Goal: Navigation & Orientation: Find specific page/section

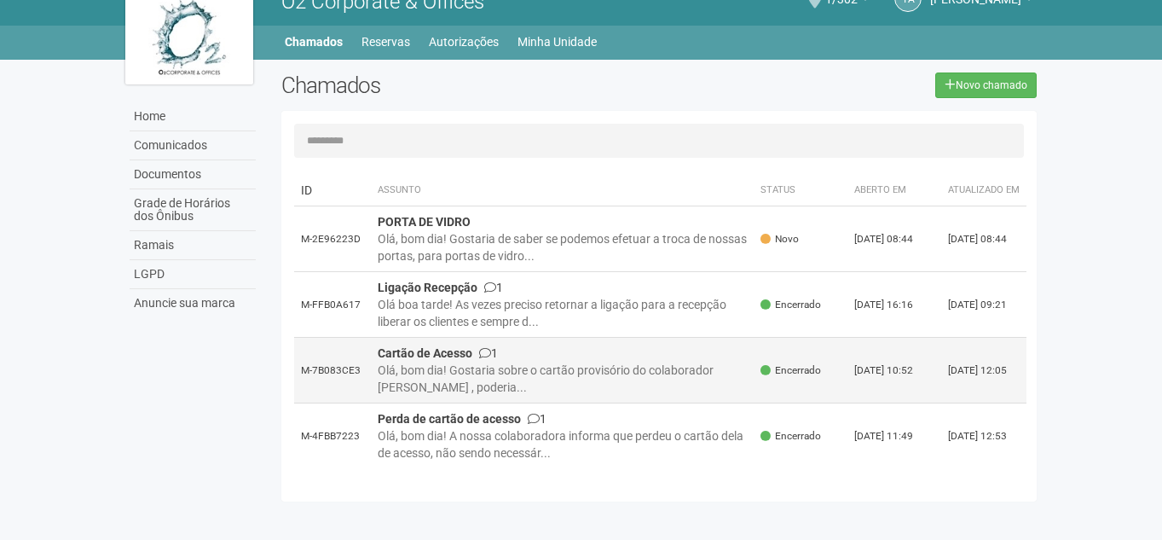
scroll to position [7, 0]
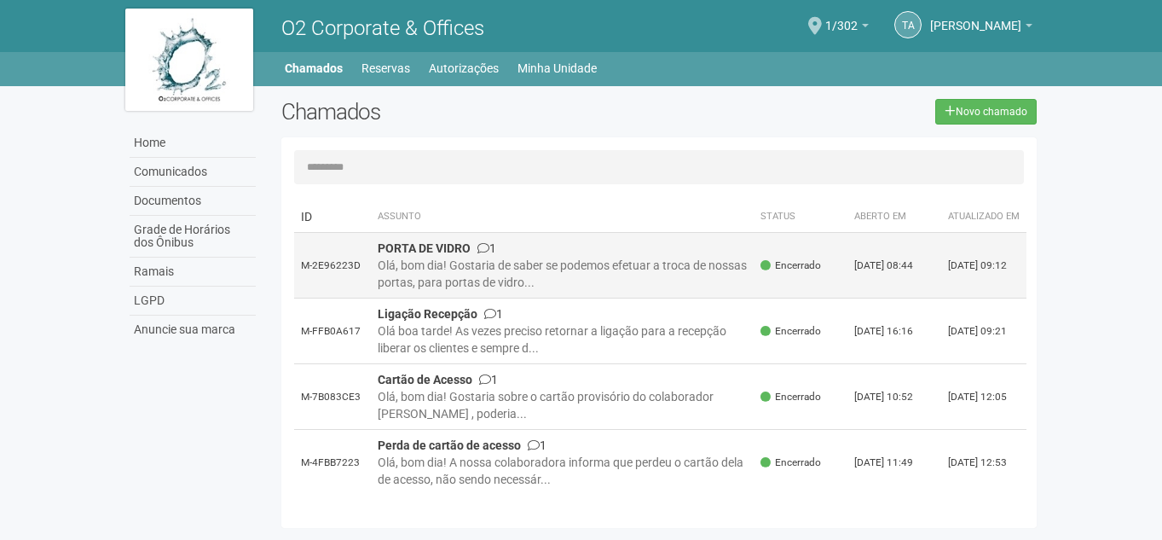
click at [600, 268] on div "Olá, bom dia! Gostaria de saber se podemos efetuar a troca de nossas portas, pa…" at bounding box center [563, 274] width 370 height 34
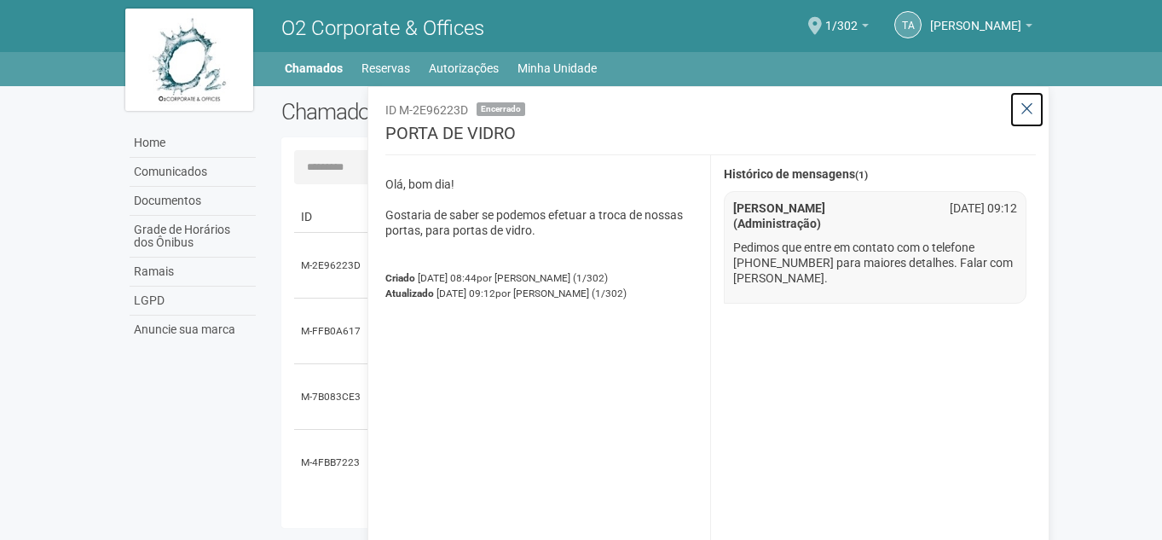
drag, startPoint x: 1024, startPoint y: 113, endPoint x: 1007, endPoint y: 120, distance: 18.7
click at [1021, 113] on icon at bounding box center [1026, 109] width 13 height 17
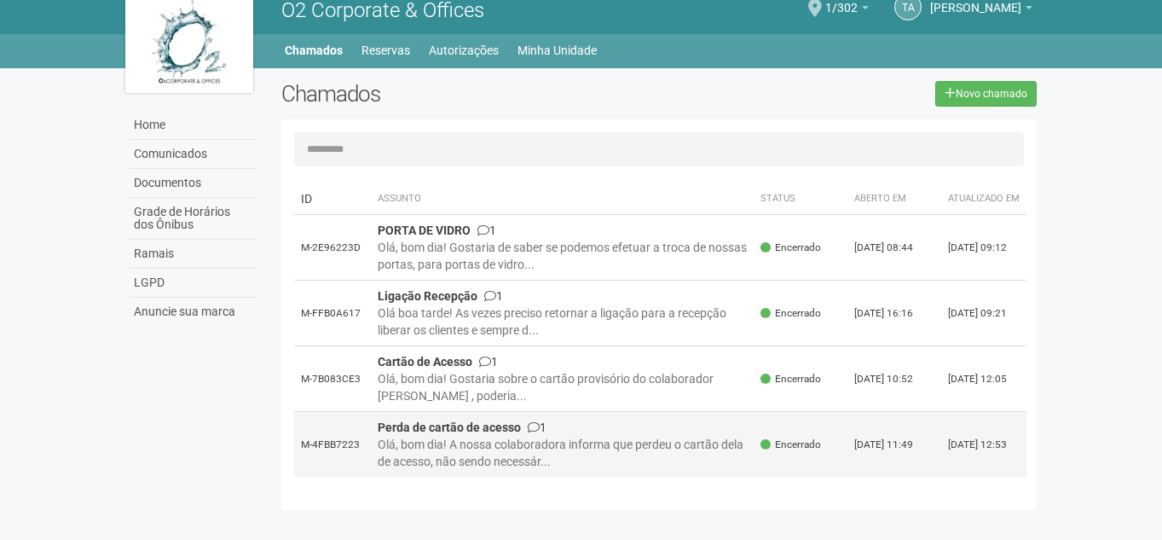
scroll to position [26, 0]
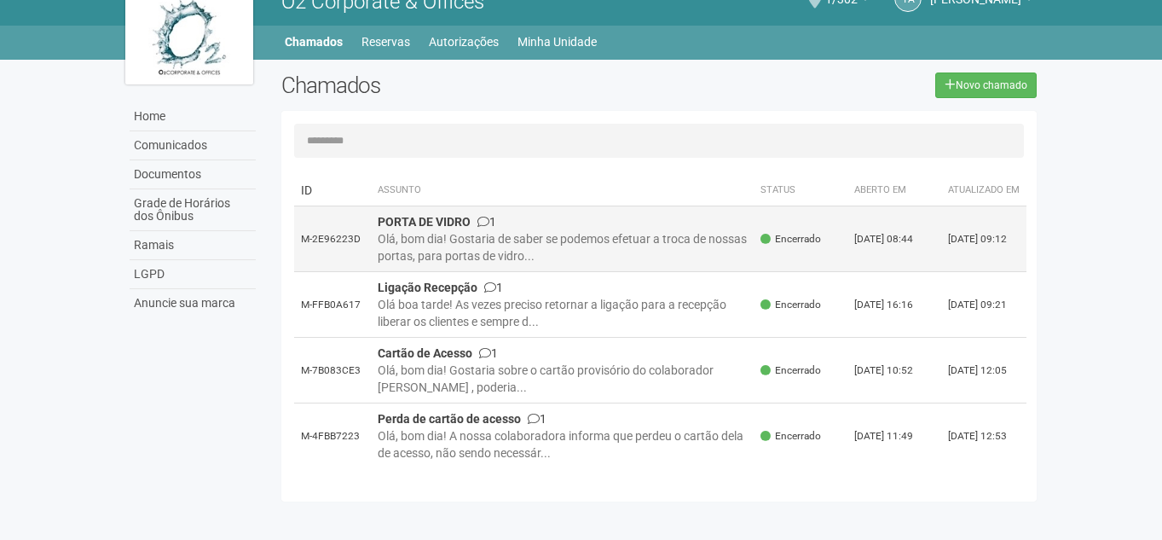
click at [582, 256] on div "Olá, bom dia! Gostaria de saber se podemos efetuar a troca de nossas portas, pa…" at bounding box center [563, 247] width 370 height 34
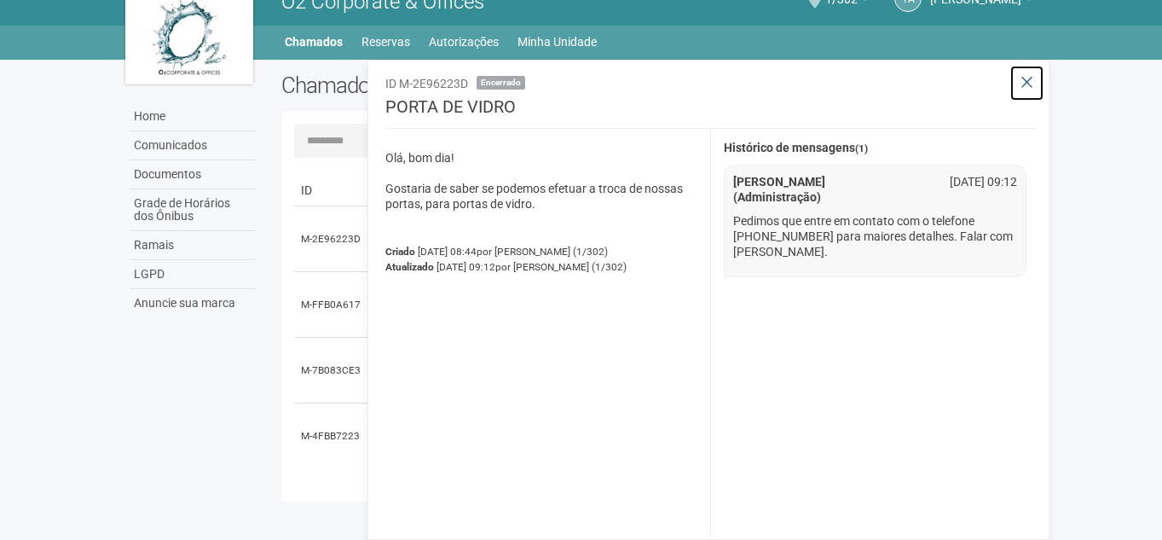
click at [1019, 83] on button at bounding box center [1026, 83] width 35 height 37
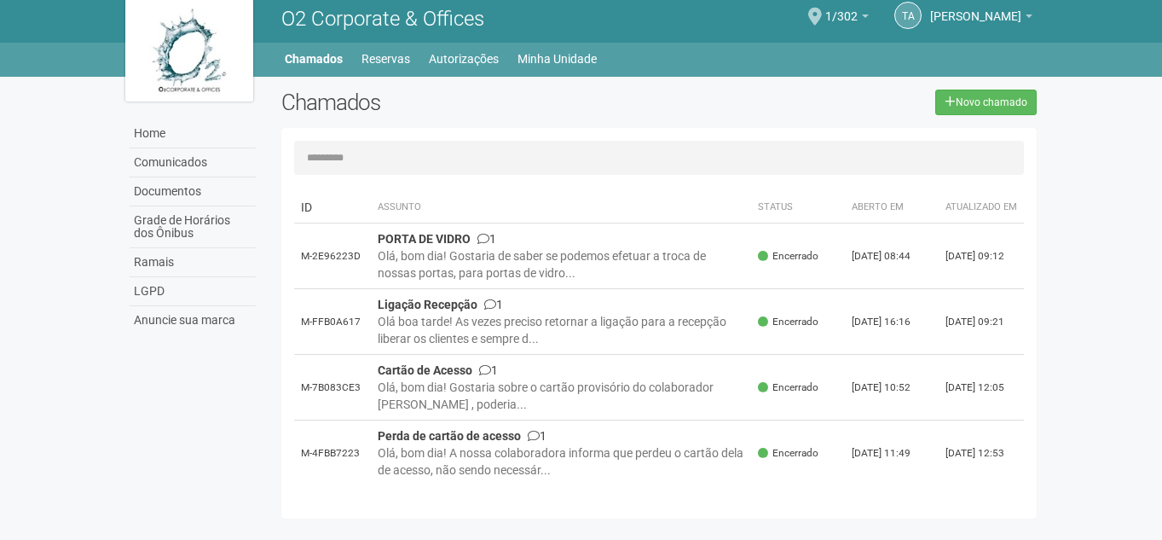
scroll to position [0, 0]
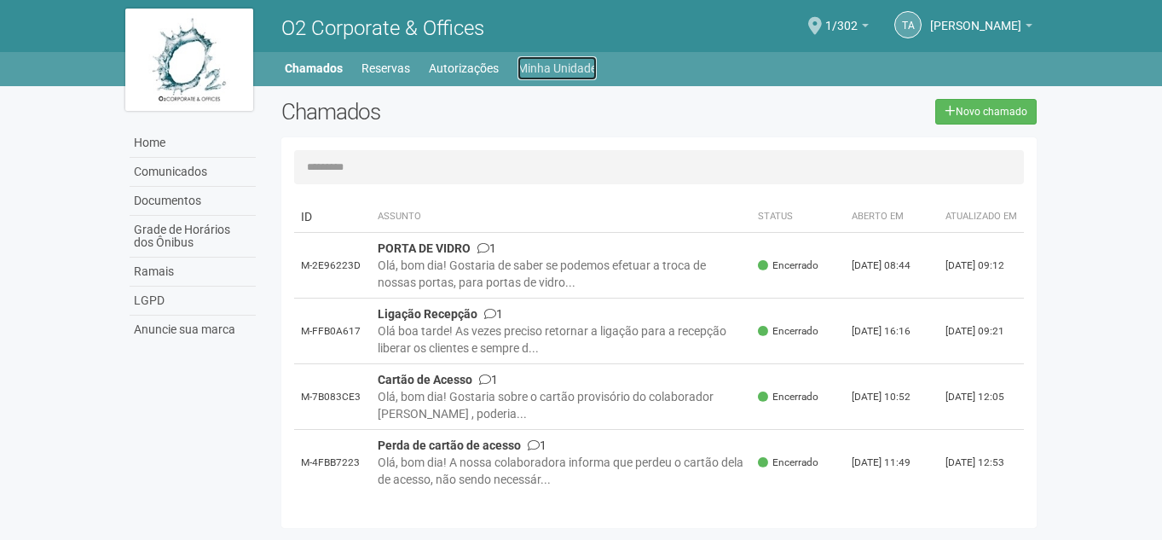
click at [540, 68] on link "Minha Unidade" at bounding box center [556, 68] width 79 height 24
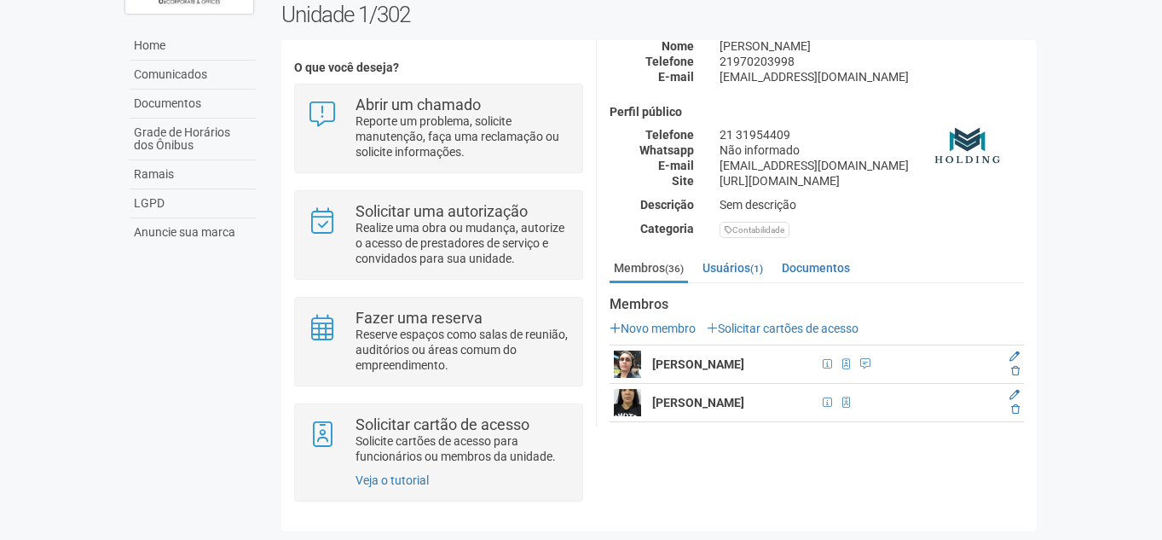
scroll to position [73, 0]
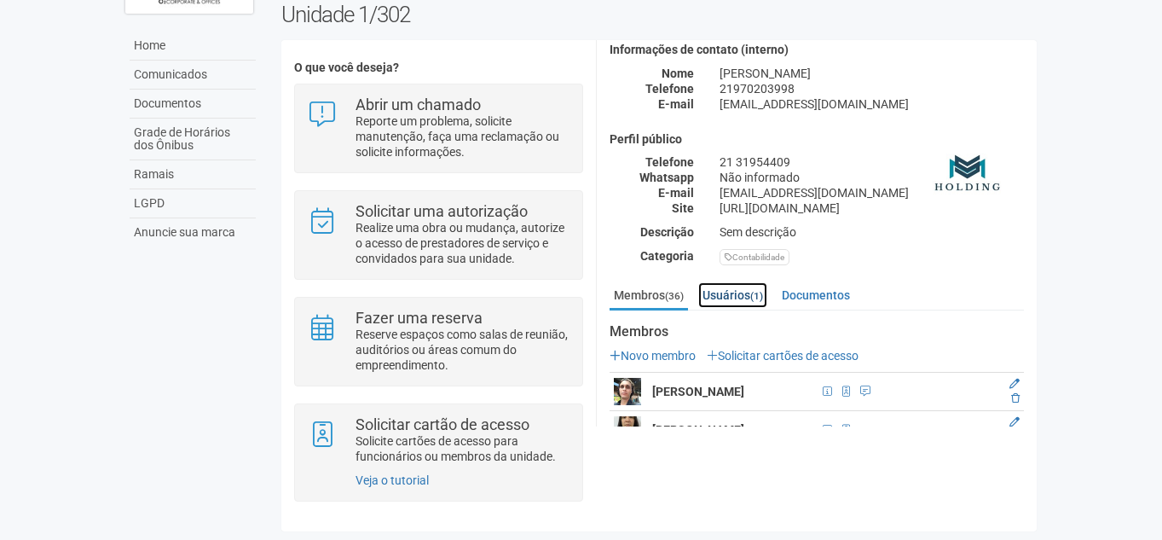
click at [725, 292] on link "Usuários (1)" at bounding box center [732, 295] width 69 height 26
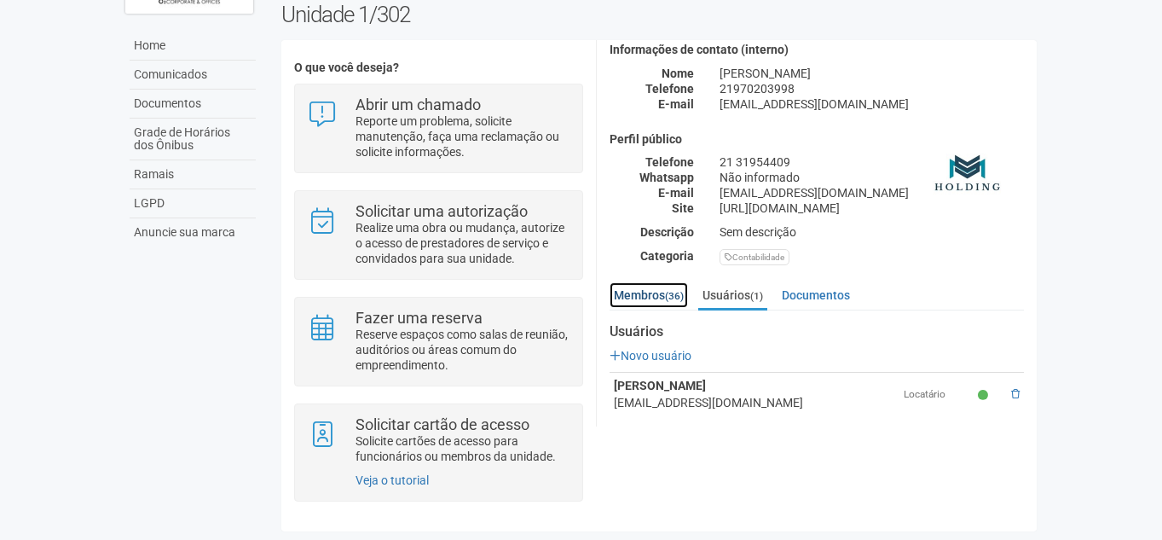
click at [643, 285] on link "Membros (36)" at bounding box center [648, 295] width 78 height 26
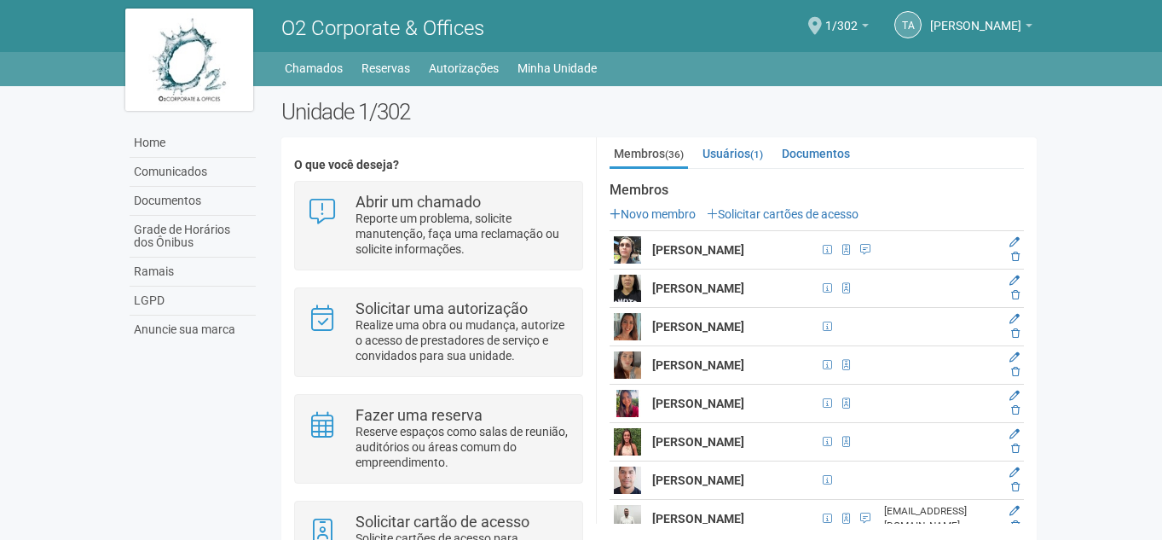
scroll to position [341, 0]
